Goal: Task Accomplishment & Management: Manage account settings

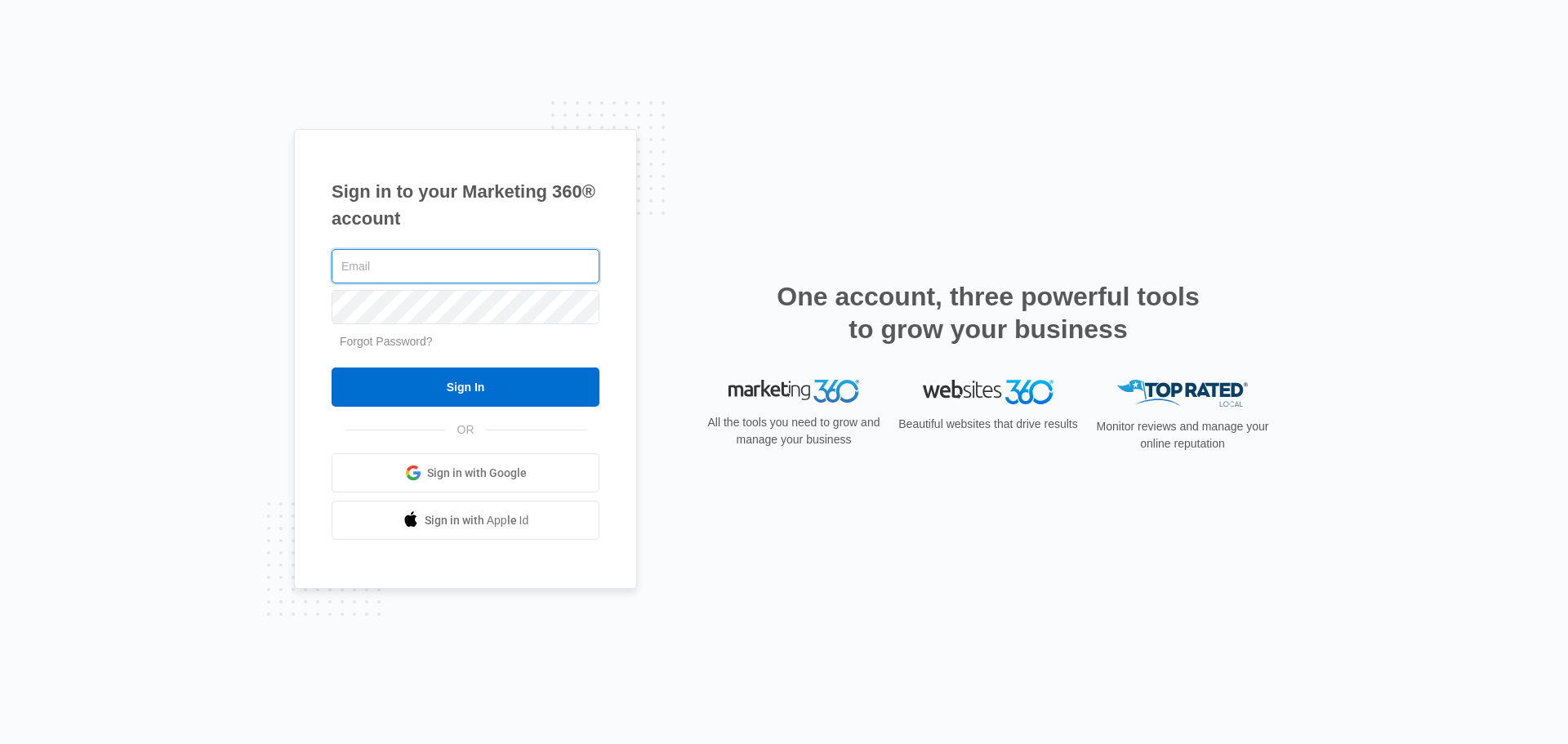
type input "[PERSON_NAME][EMAIL_ADDRESS][DOMAIN_NAME]"
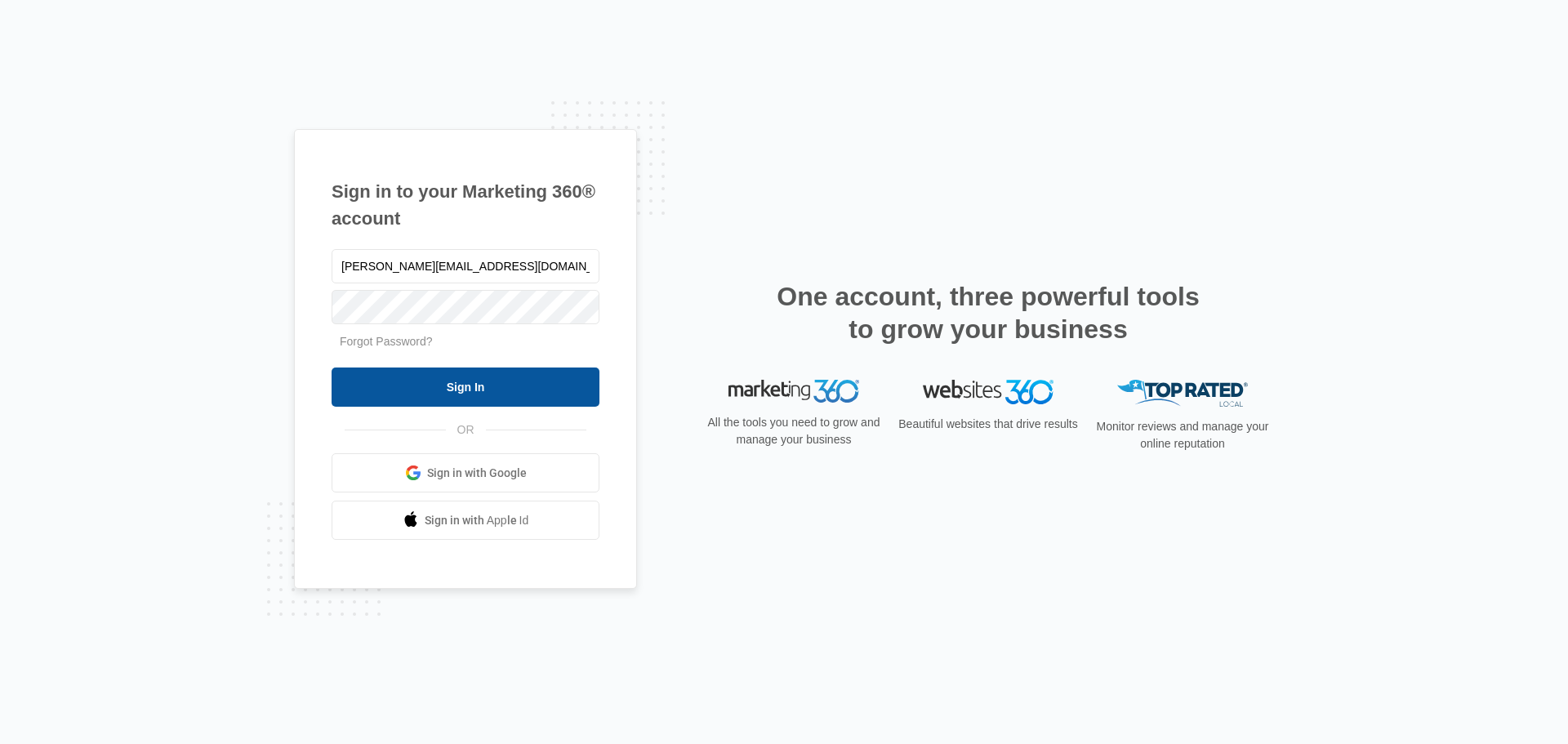
click at [485, 381] on input "Sign In" at bounding box center [465, 387] width 268 height 39
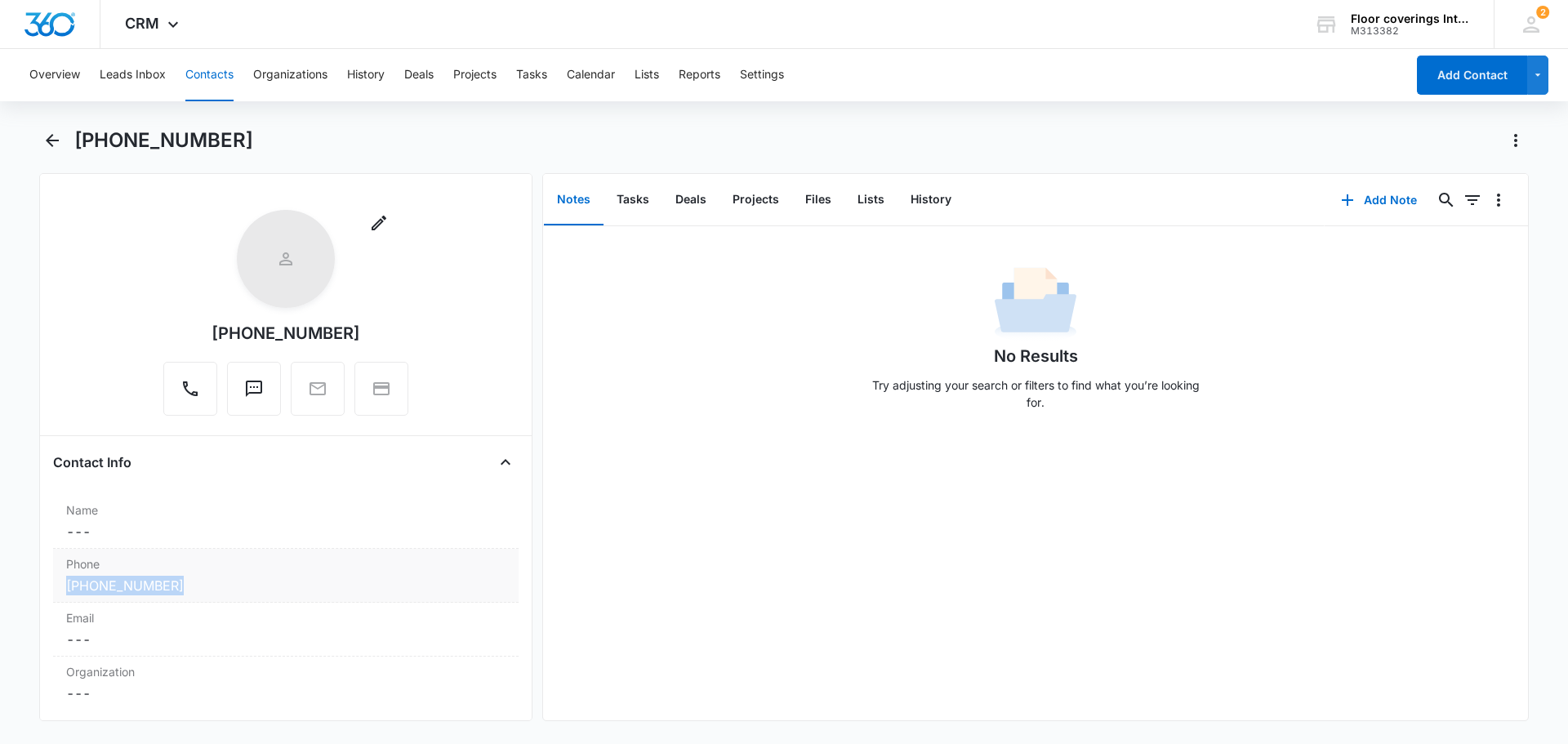
drag, startPoint x: 45, startPoint y: 602, endPoint x: 188, endPoint y: 599, distance: 143.0
click at [188, 599] on div "Remove [PHONE_NUMBER] Contact Info Name Cancel Save Changes --- Phone Cancel Sa…" at bounding box center [286, 447] width 493 height 548
copy link "[PHONE_NUMBER]"
